Goal: Task Accomplishment & Management: Manage account settings

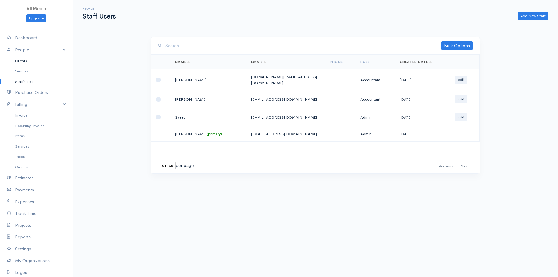
click at [21, 60] on link "Clients" at bounding box center [36, 61] width 73 height 10
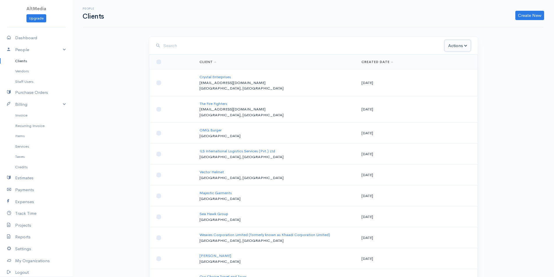
click at [457, 48] on button "Actions" at bounding box center [457, 46] width 26 height 12
click at [469, 92] on link "Download Statement" at bounding box center [472, 89] width 56 height 10
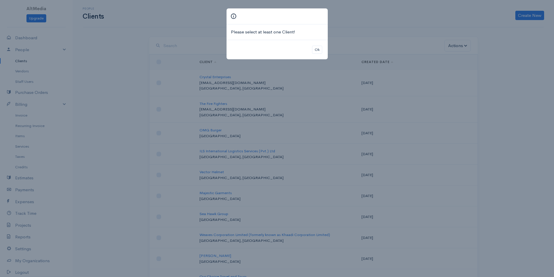
click at [326, 52] on div "Ok" at bounding box center [276, 50] width 101 height 20
click at [323, 51] on div "Ok" at bounding box center [276, 50] width 101 height 20
click at [315, 49] on button "Ok" at bounding box center [317, 50] width 10 height 8
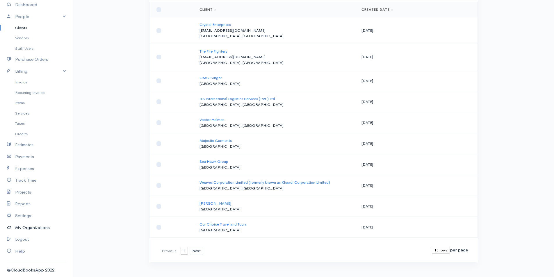
scroll to position [58, 0]
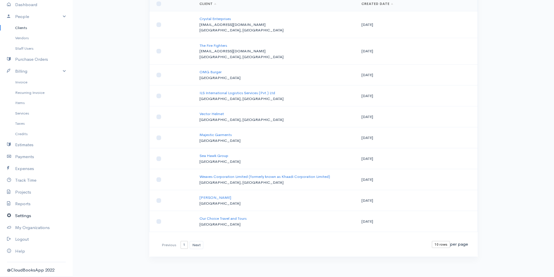
click at [29, 215] on link "Settings" at bounding box center [36, 216] width 73 height 12
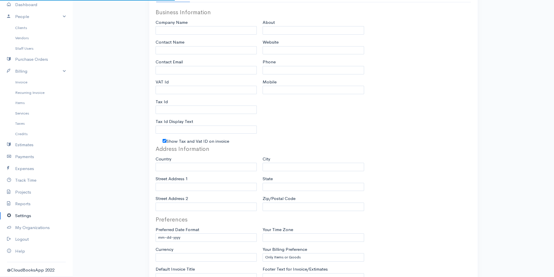
type input "AltMedia"
type input "[PERSON_NAME]"
type input "[EMAIL_ADDRESS][DOMAIN_NAME]"
type input "A859638"
type input "NTN"
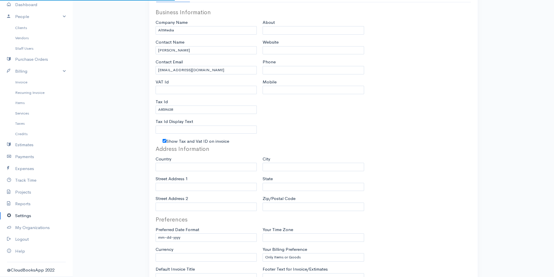
checkbox input "true"
type input "[DOMAIN_NAME]"
type input "[PHONE_NUMBER]"
select select
type input "[STREET_ADDRESS][PERSON_NAME]"
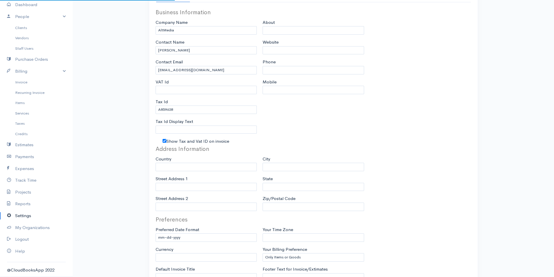
type input "SMCHS Block B,"
type input "[GEOGRAPHIC_DATA]"
type input "Sindh"
select select "dd-mm-yyyy"
select select
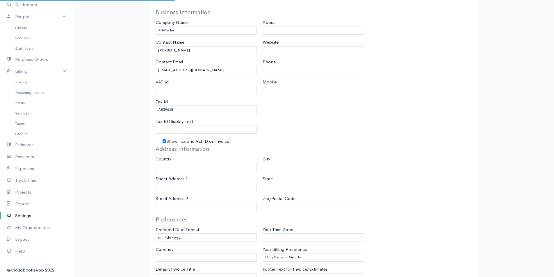
type input "INVOICE"
type input "2110"
type input "1"
select select "3"
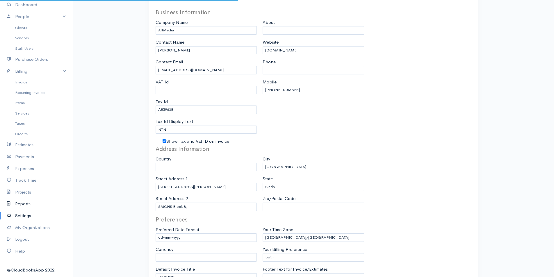
select select "[GEOGRAPHIC_DATA]"
select select "PKR"
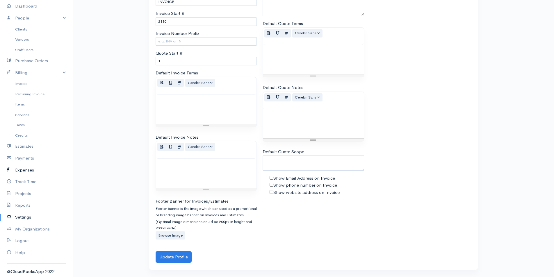
scroll to position [33, 0]
click at [22, 249] on link "Help" at bounding box center [36, 251] width 73 height 12
click at [27, 203] on link "Reports" at bounding box center [36, 204] width 73 height 12
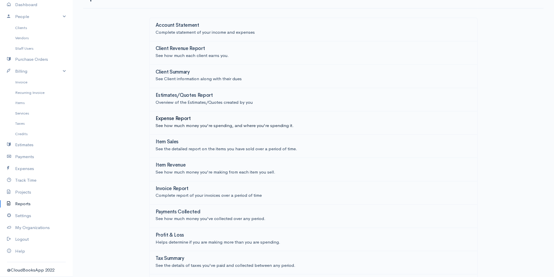
scroll to position [29, 0]
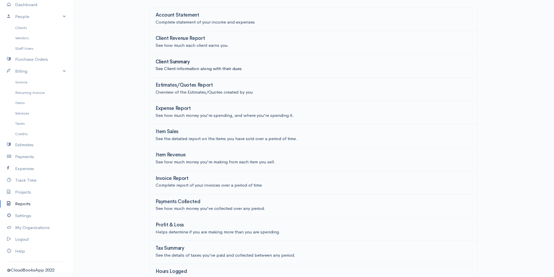
click at [185, 64] on h3 "Client Summary" at bounding box center [172, 62] width 34 height 6
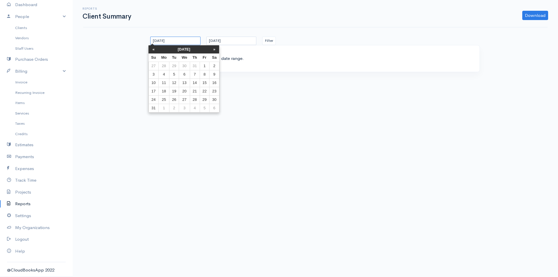
click at [178, 42] on input "[DATE]" at bounding box center [175, 41] width 50 height 8
click at [152, 48] on th "«" at bounding box center [154, 49] width 10 height 8
click at [152, 48] on th "«" at bounding box center [156, 49] width 10 height 8
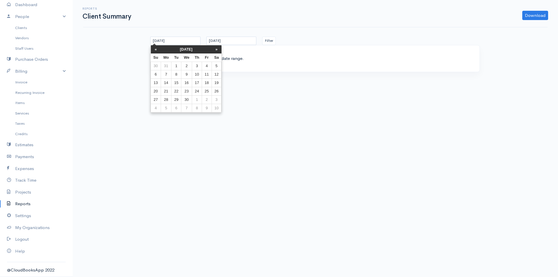
click at [152, 48] on th "«" at bounding box center [156, 49] width 10 height 8
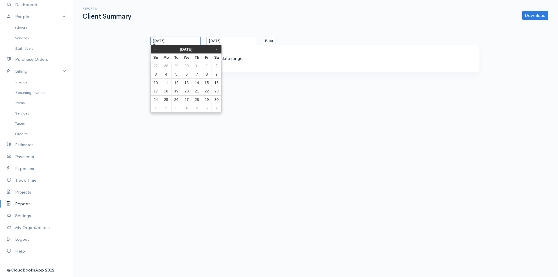
drag, startPoint x: 166, startPoint y: 42, endPoint x: 171, endPoint y: 41, distance: 4.9
click at [166, 43] on input "[DATE]" at bounding box center [175, 41] width 50 height 8
drag, startPoint x: 170, startPoint y: 40, endPoint x: 193, endPoint y: 40, distance: 23.6
click at [193, 40] on input "[DATE]" at bounding box center [175, 41] width 50 height 8
click at [174, 39] on input "[DATE]" at bounding box center [175, 41] width 50 height 8
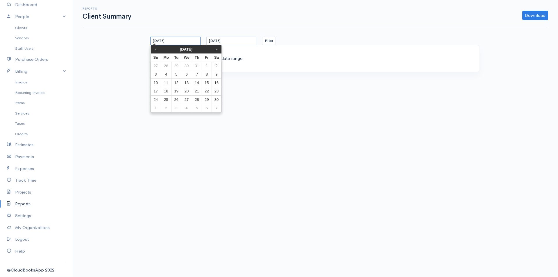
drag, startPoint x: 171, startPoint y: 41, endPoint x: 224, endPoint y: 40, distance: 53.2
click at [222, 40] on div "[DATE] [DATE] Filter" at bounding box center [315, 41] width 336 height 8
click at [169, 64] on td "1" at bounding box center [166, 66] width 11 height 8
type input "[DATE]"
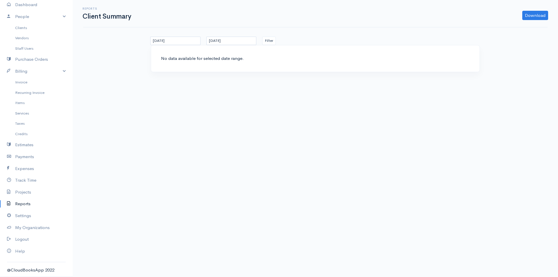
click at [276, 42] on div "Filter" at bounding box center [287, 41] width 56 height 8
click at [273, 41] on button "Filter" at bounding box center [269, 41] width 14 height 8
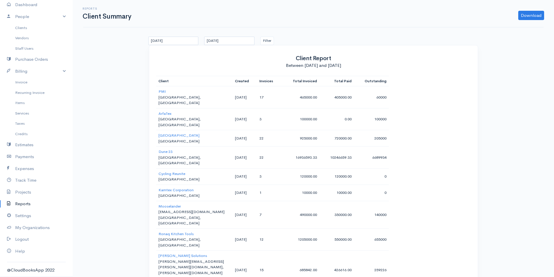
click at [27, 203] on link "Reports" at bounding box center [36, 204] width 73 height 12
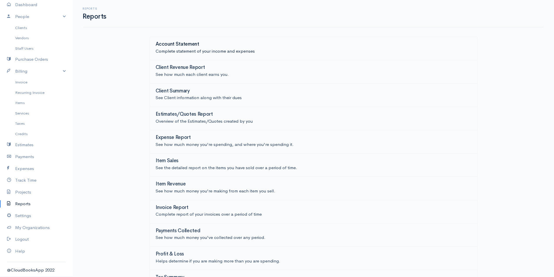
click at [287, 47] on div "Account Statement" at bounding box center [313, 45] width 316 height 6
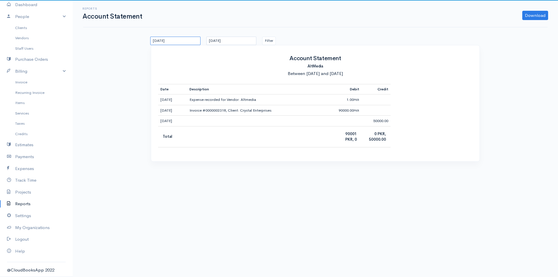
click at [169, 42] on input "[DATE]" at bounding box center [175, 41] width 50 height 8
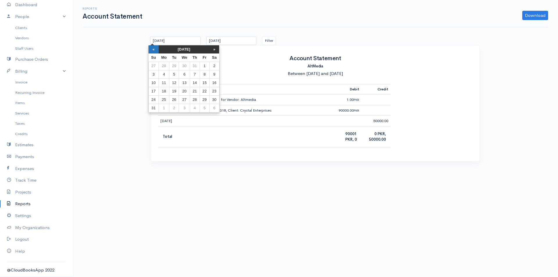
click at [153, 47] on th "«" at bounding box center [154, 49] width 10 height 8
click at [153, 47] on th "«" at bounding box center [156, 49] width 10 height 8
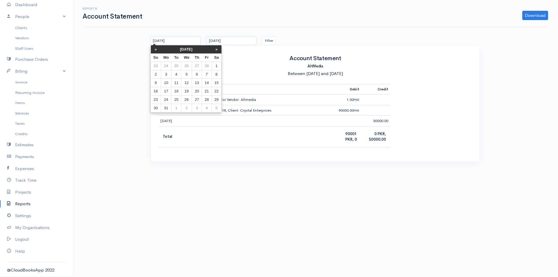
click at [153, 47] on th "«" at bounding box center [156, 49] width 10 height 8
click at [217, 49] on th "»" at bounding box center [217, 49] width 10 height 8
click at [187, 65] on td "1" at bounding box center [186, 66] width 11 height 8
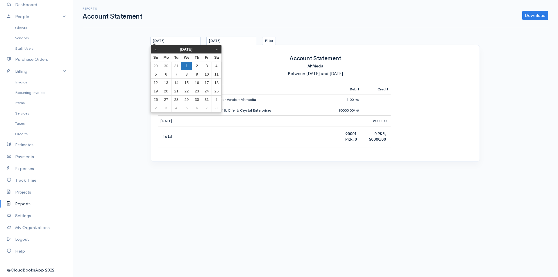
type input "[DATE]"
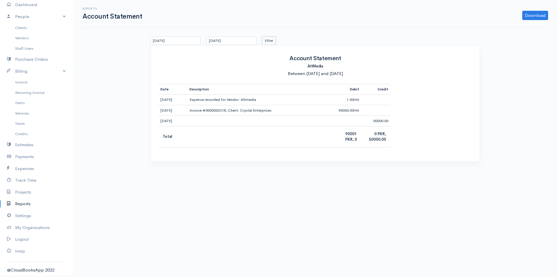
click at [274, 38] on button "Filter" at bounding box center [269, 41] width 14 height 8
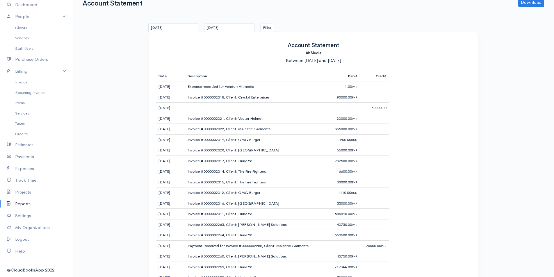
scroll to position [24, 0]
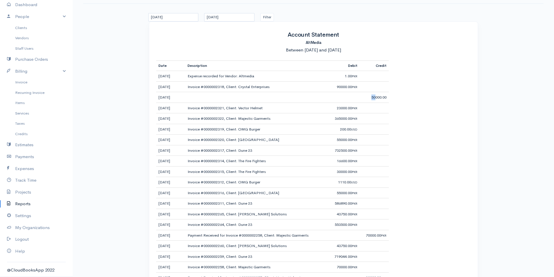
drag, startPoint x: 373, startPoint y: 98, endPoint x: 364, endPoint y: 96, distance: 9.1
click at [364, 96] on td "50000.00" at bounding box center [374, 97] width 29 height 11
drag, startPoint x: 364, startPoint y: 96, endPoint x: 374, endPoint y: 96, distance: 9.3
click at [374, 96] on td "50000.00" at bounding box center [374, 97] width 29 height 11
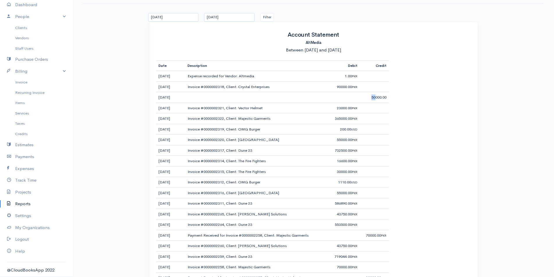
click at [374, 96] on td "50000.00" at bounding box center [374, 97] width 29 height 11
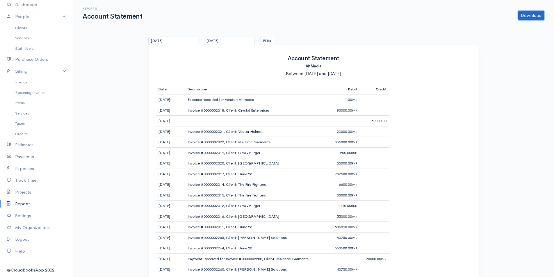
click at [529, 12] on link "Download" at bounding box center [531, 15] width 26 height 9
click at [506, 39] on link "CSV" at bounding box center [520, 38] width 46 height 10
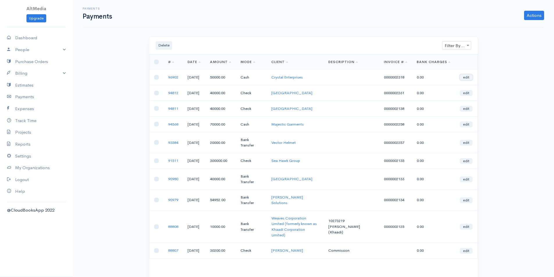
click at [465, 79] on link "edit" at bounding box center [465, 77] width 13 height 6
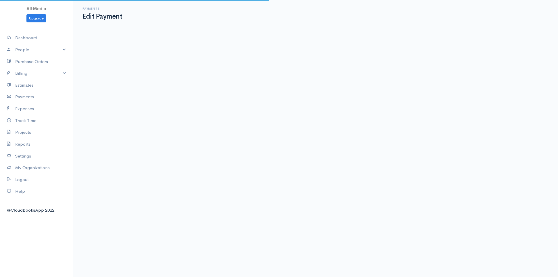
select select "2"
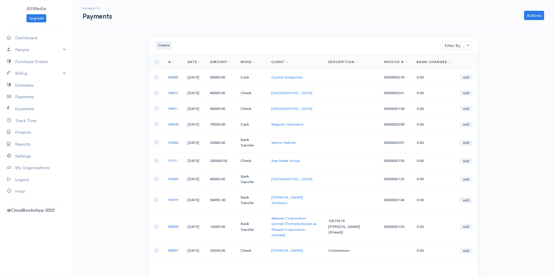
click at [173, 78] on link "96902" at bounding box center [173, 77] width 10 height 5
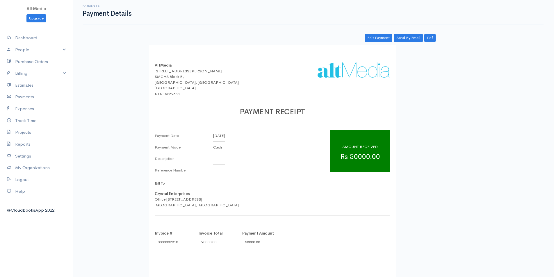
scroll to position [3, 0]
click at [373, 40] on link "Edit Payment" at bounding box center [378, 37] width 28 height 8
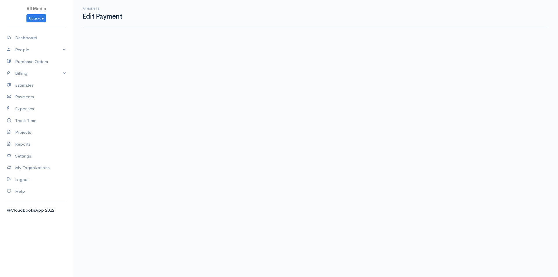
select select "2"
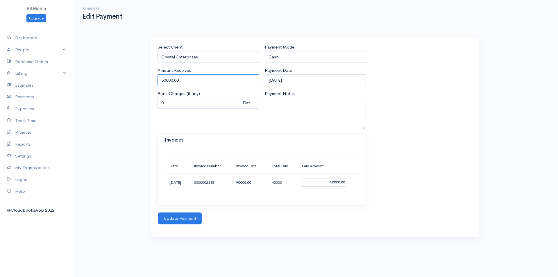
click at [214, 82] on input "50000.00" at bounding box center [208, 80] width 101 height 12
click at [191, 108] on input "0" at bounding box center [199, 103] width 82 height 12
click at [213, 76] on input "50000.00" at bounding box center [208, 80] width 101 height 12
click at [207, 77] on input "50000.00" at bounding box center [208, 80] width 101 height 12
click at [297, 53] on select "Check Bank Transfer Credit Cash Debit ACH VISA MASTERCARD AMEX Discover DINERS …" at bounding box center [315, 57] width 101 height 12
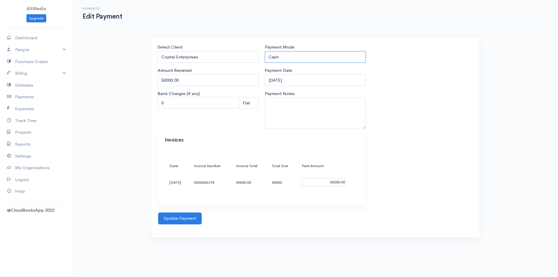
click at [297, 53] on select "Check Bank Transfer Credit Cash Debit ACH VISA MASTERCARD AMEX Discover DINERS …" at bounding box center [315, 57] width 101 height 12
click at [106, 131] on div "Payments Edit Payment Select Client Crystal Enterprises Amount Received 50000.0…" at bounding box center [315, 122] width 485 height 244
click at [31, 95] on link "Payments" at bounding box center [36, 97] width 73 height 12
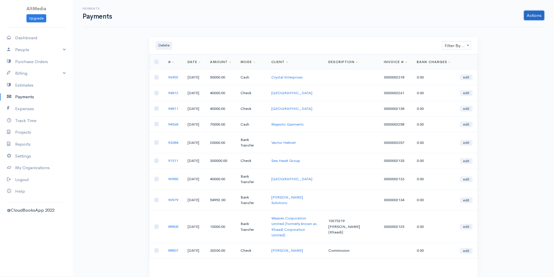
click at [537, 16] on link "Actions" at bounding box center [534, 15] width 20 height 9
click at [514, 28] on link "Enter Payment" at bounding box center [514, 28] width 60 height 10
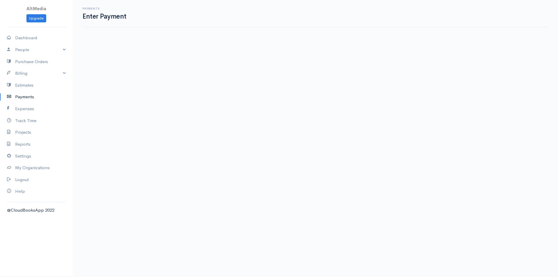
select select "2"
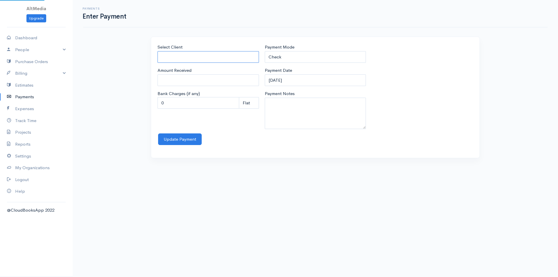
click at [208, 57] on input "Select Client" at bounding box center [208, 57] width 101 height 12
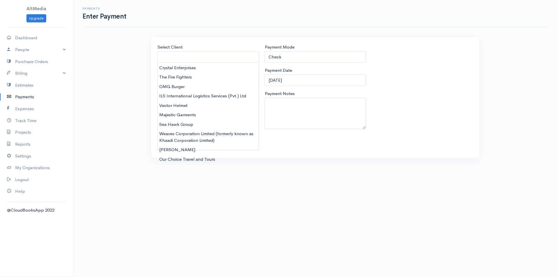
drag, startPoint x: 422, startPoint y: 46, endPoint x: 269, endPoint y: 62, distance: 154.4
click at [422, 46] on div "Select Client Amount Received Bank Charges (if any) 0 Perc (%) Perc (%) Flat Fl…" at bounding box center [315, 89] width 321 height 90
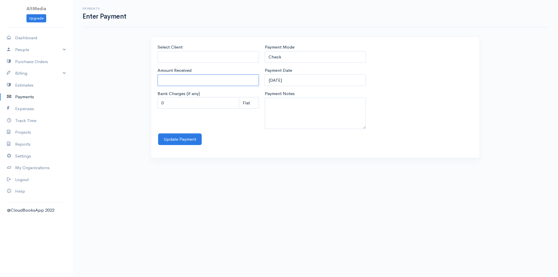
click at [213, 78] on input "Amount Received" at bounding box center [208, 80] width 101 height 12
click at [212, 81] on input "Amount Received" at bounding box center [208, 80] width 101 height 12
click at [65, 73] on link "Billing" at bounding box center [36, 73] width 73 height 12
click at [24, 84] on link "Invoice" at bounding box center [36, 84] width 73 height 10
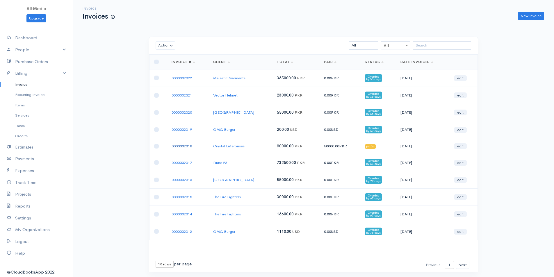
click at [180, 147] on link "0000002318" at bounding box center [181, 146] width 20 height 5
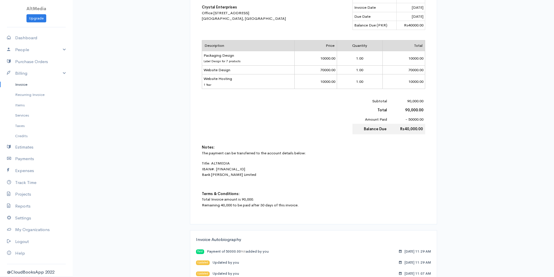
scroll to position [230, 0]
